Goal: Task Accomplishment & Management: Use online tool/utility

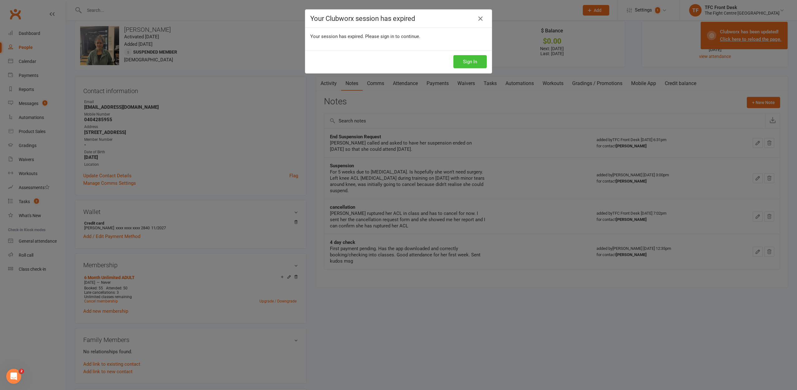
click at [470, 60] on button "Sign In" at bounding box center [469, 61] width 33 height 13
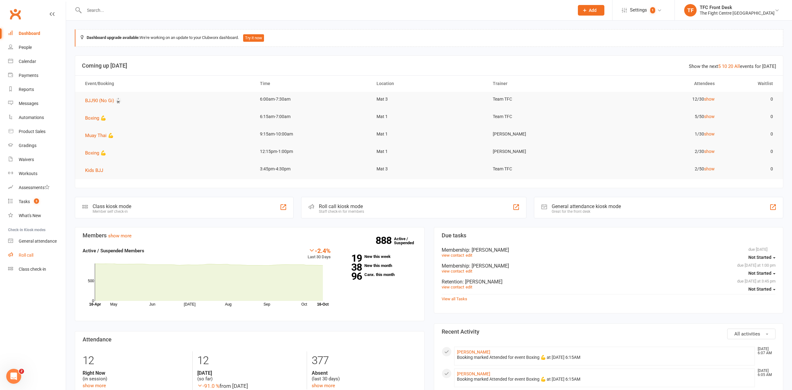
click at [34, 252] on link "Roll call" at bounding box center [37, 255] width 58 height 14
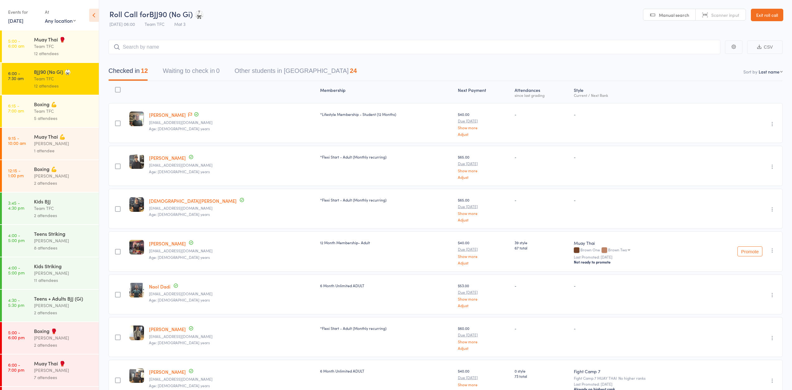
click at [78, 106] on div "Boxing 💪" at bounding box center [64, 104] width 60 height 7
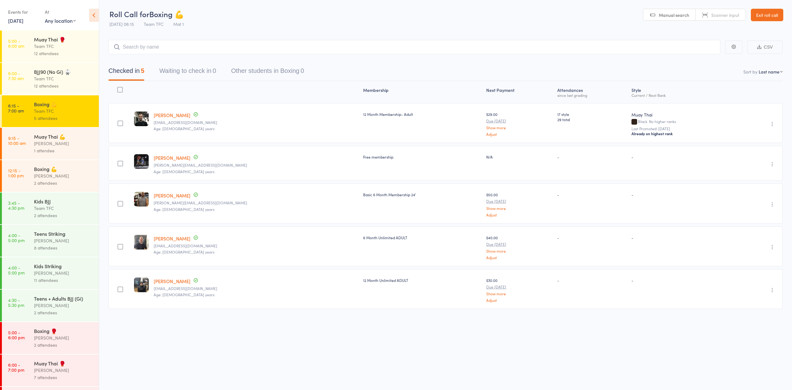
click at [169, 66] on button "Waiting to check in 0" at bounding box center [187, 72] width 57 height 17
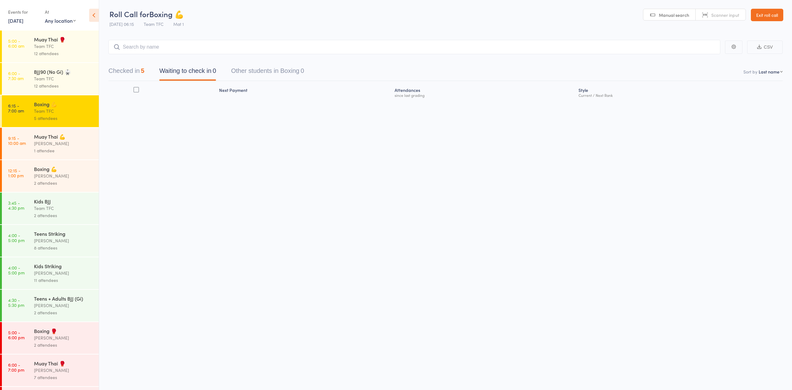
click at [131, 70] on button "Checked in 5" at bounding box center [126, 72] width 36 height 17
